Goal: Transaction & Acquisition: Purchase product/service

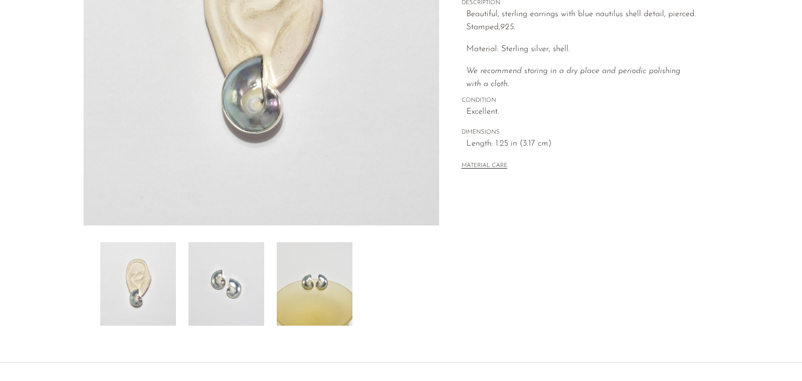
scroll to position [230, 0]
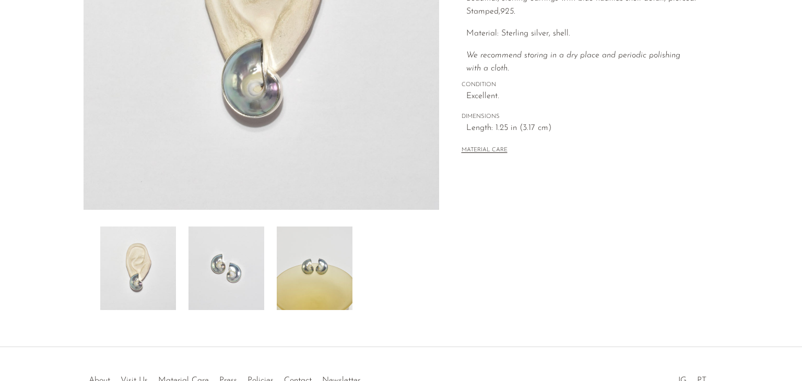
click at [240, 268] on img at bounding box center [226, 269] width 76 height 84
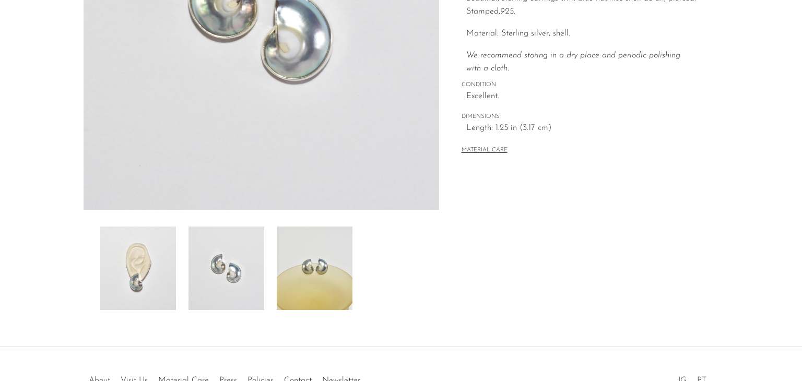
click at [313, 272] on img at bounding box center [315, 269] width 76 height 84
